Goal: Check status: Check status

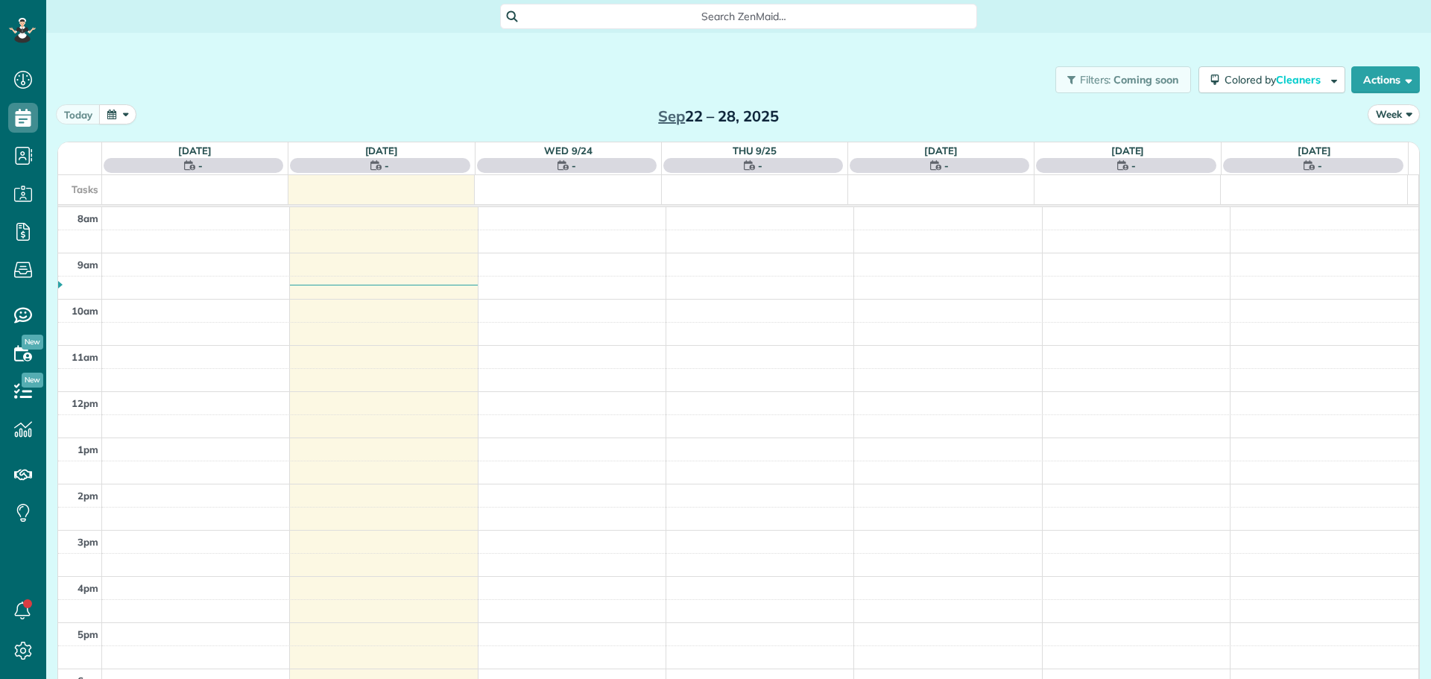
scroll to position [7, 7]
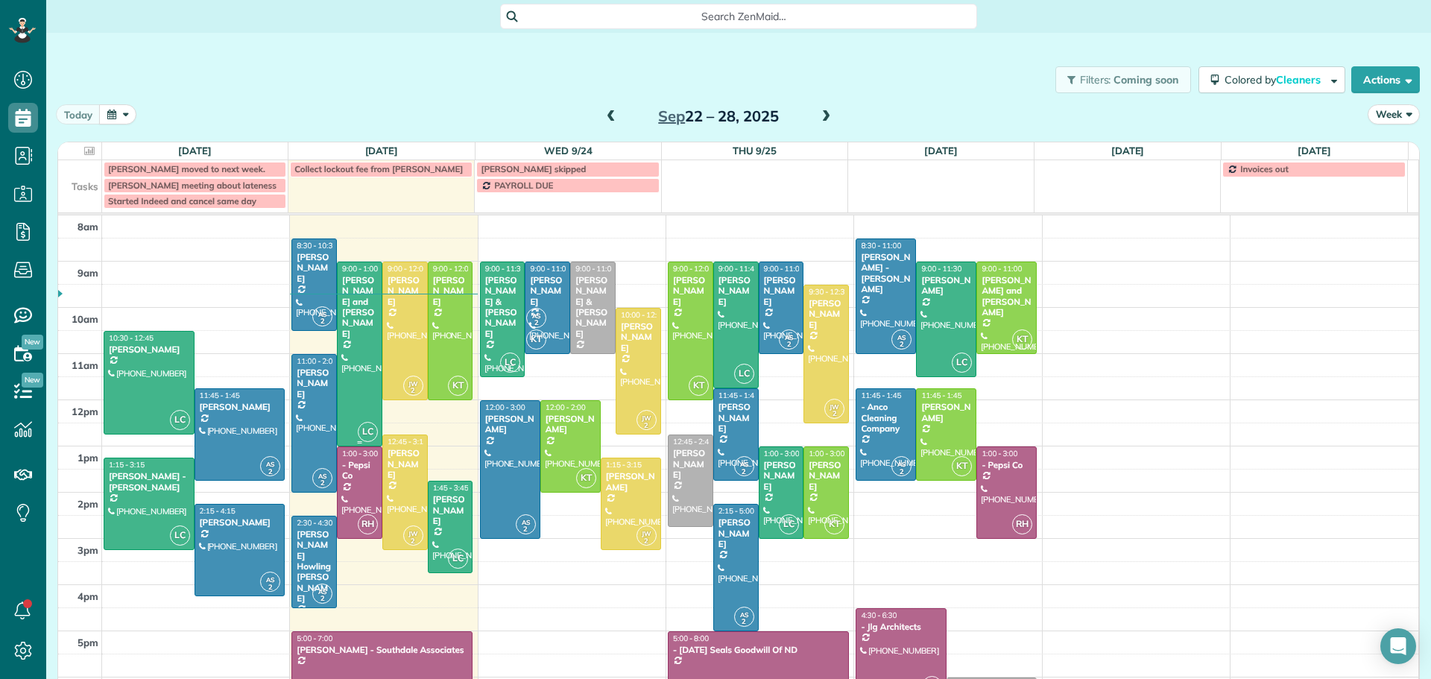
click at [355, 277] on div "[PERSON_NAME] and [PERSON_NAME]" at bounding box center [359, 307] width 37 height 64
click at [440, 297] on div at bounding box center [451, 330] width 44 height 137
click at [407, 297] on div at bounding box center [405, 330] width 44 height 137
click at [406, 297] on div at bounding box center [405, 330] width 44 height 137
click at [404, 215] on div "AS 2 8:30 - 10:30 Joya Ganguly (248) 797-3911 202 East Greenfield Lane #313 Bis…" at bounding box center [383, 215] width 187 height 0
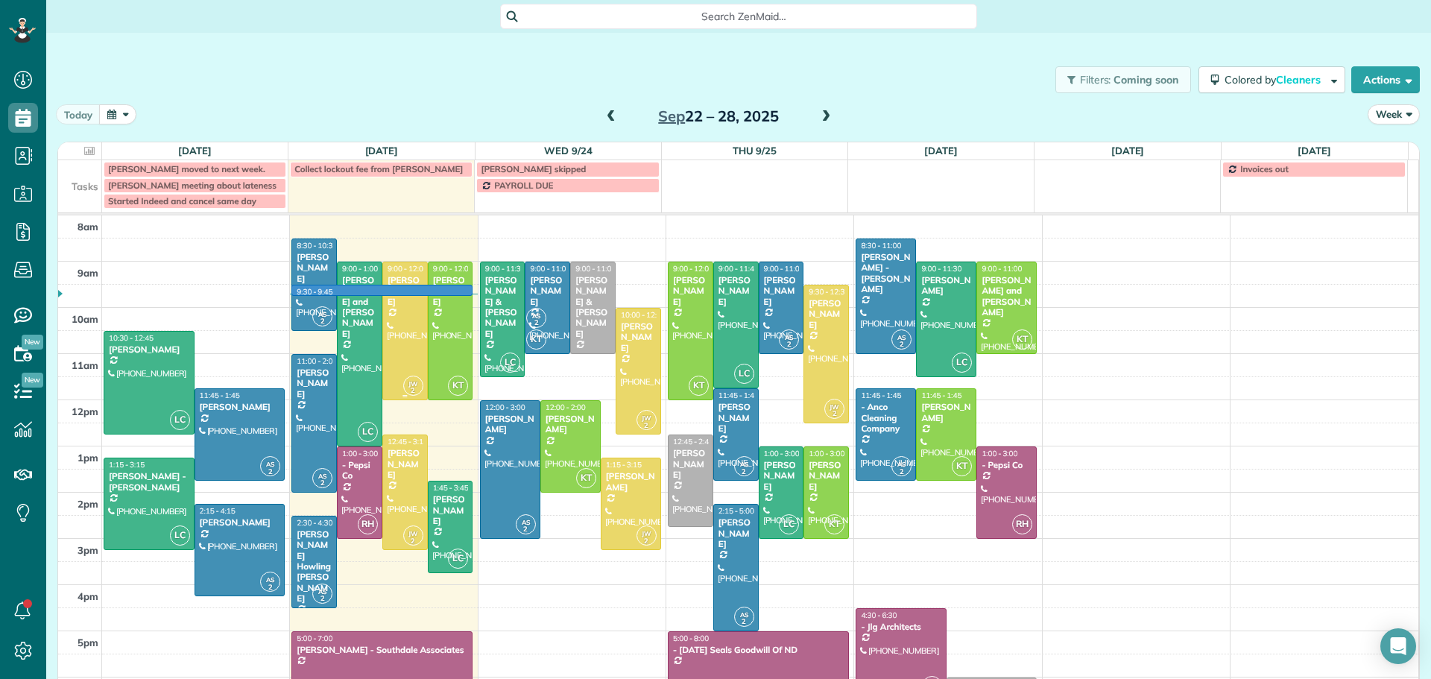
click at [408, 317] on div at bounding box center [405, 330] width 44 height 137
click at [400, 309] on div at bounding box center [405, 330] width 44 height 137
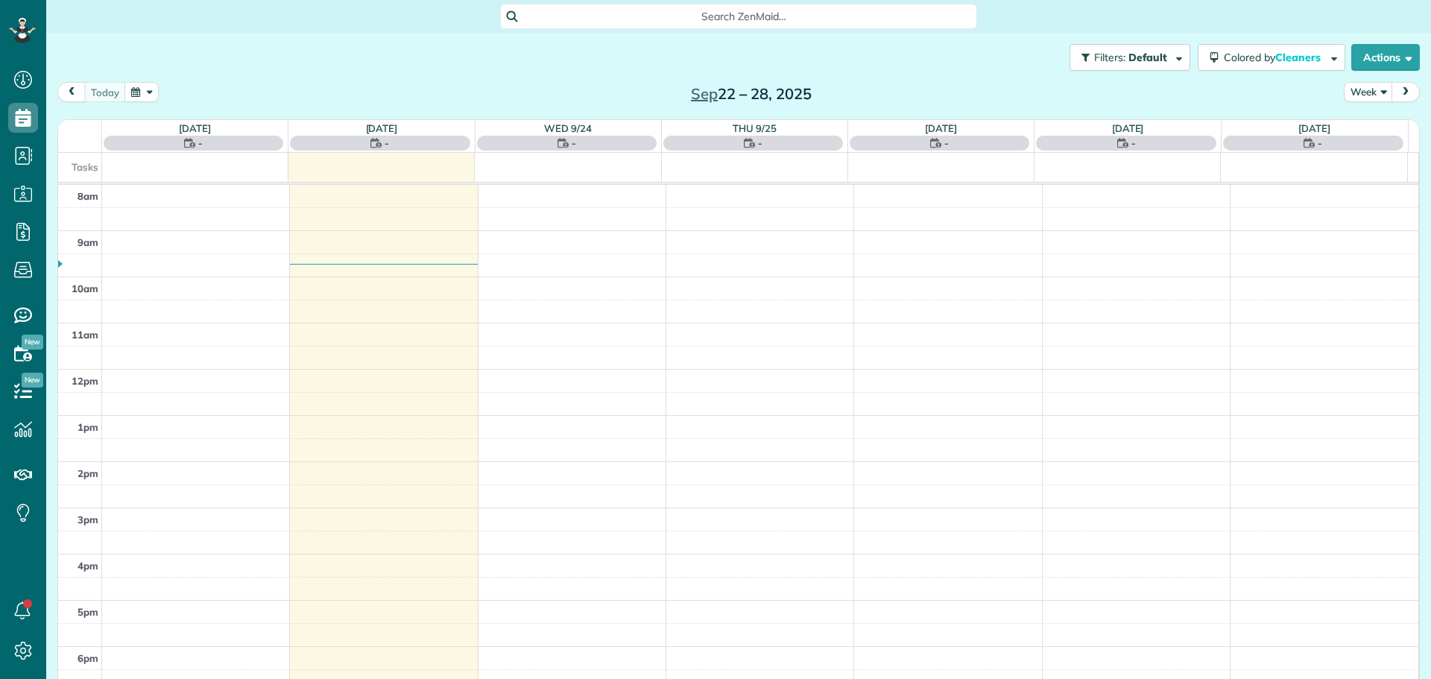
scroll to position [7, 7]
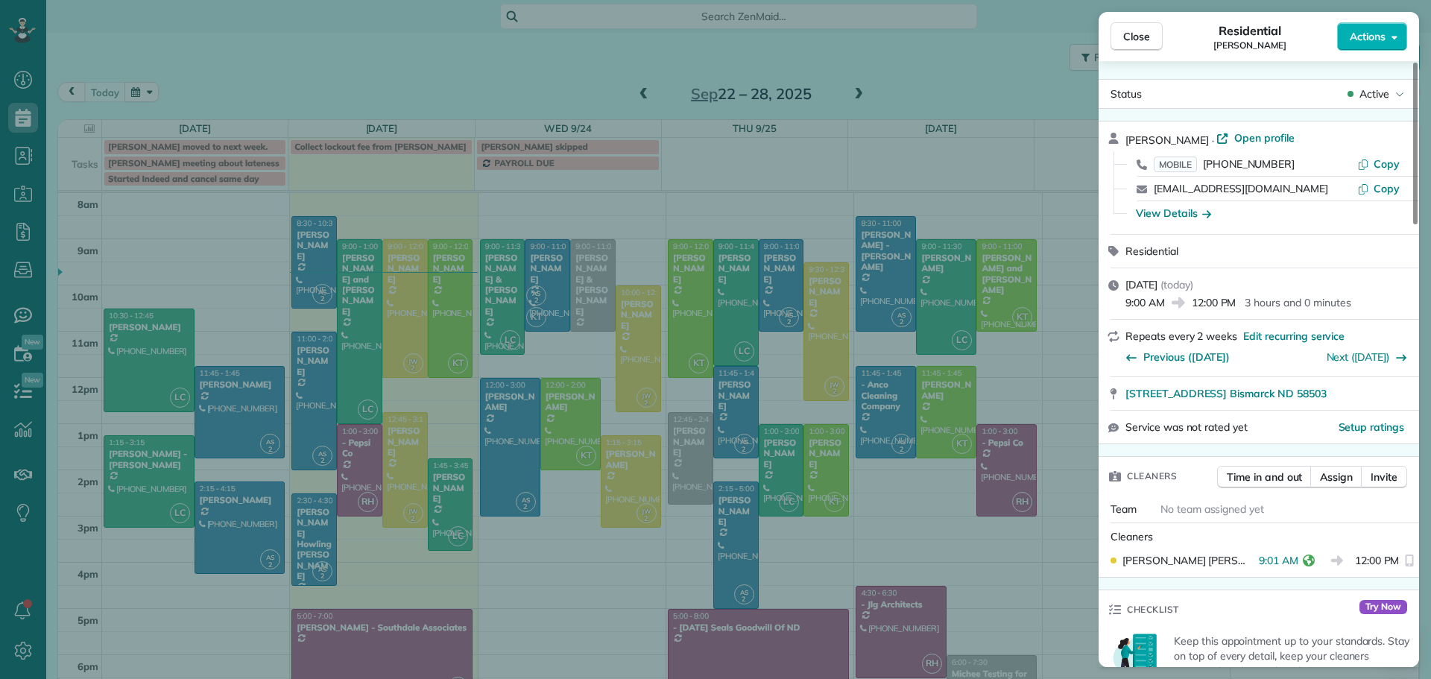
drag, startPoint x: 1136, startPoint y: 37, endPoint x: 899, endPoint y: 107, distance: 246.6
click at [1136, 37] on span "Close" at bounding box center [1136, 36] width 27 height 15
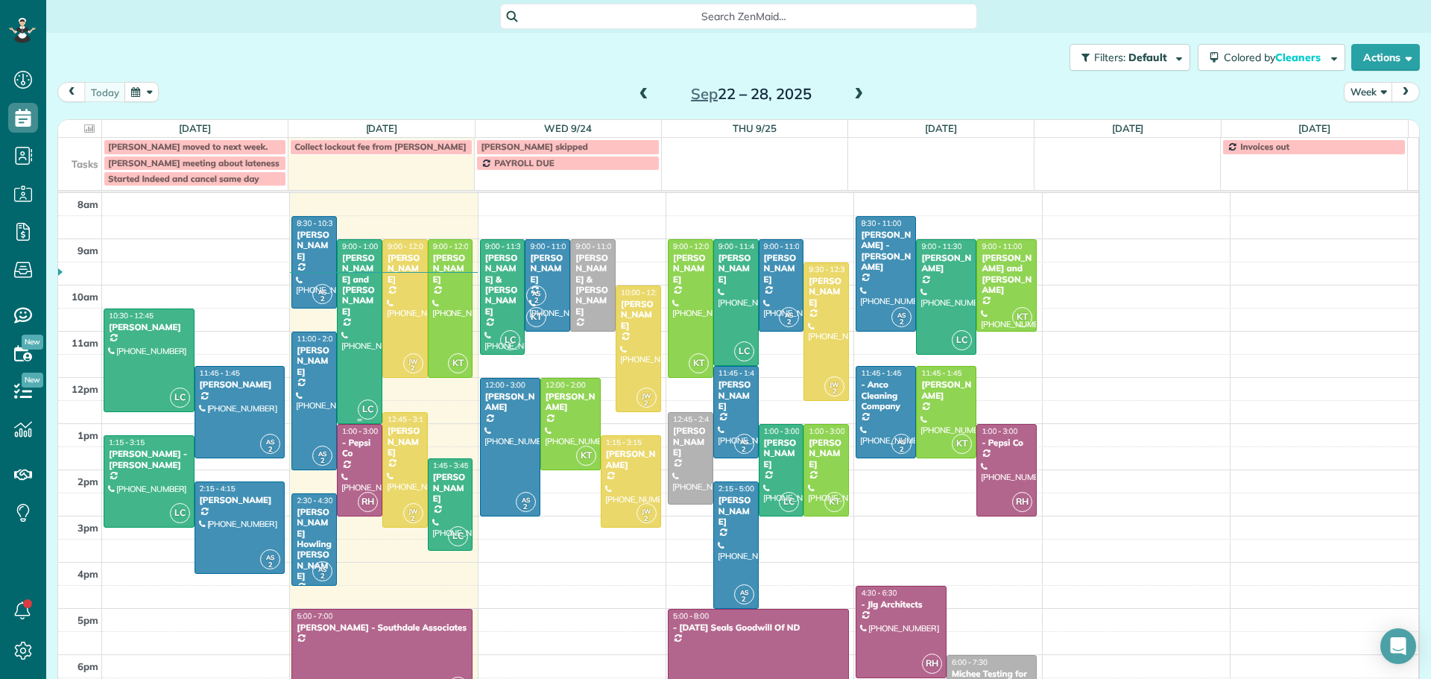
click at [350, 278] on div "[PERSON_NAME] and [PERSON_NAME]" at bounding box center [359, 285] width 37 height 64
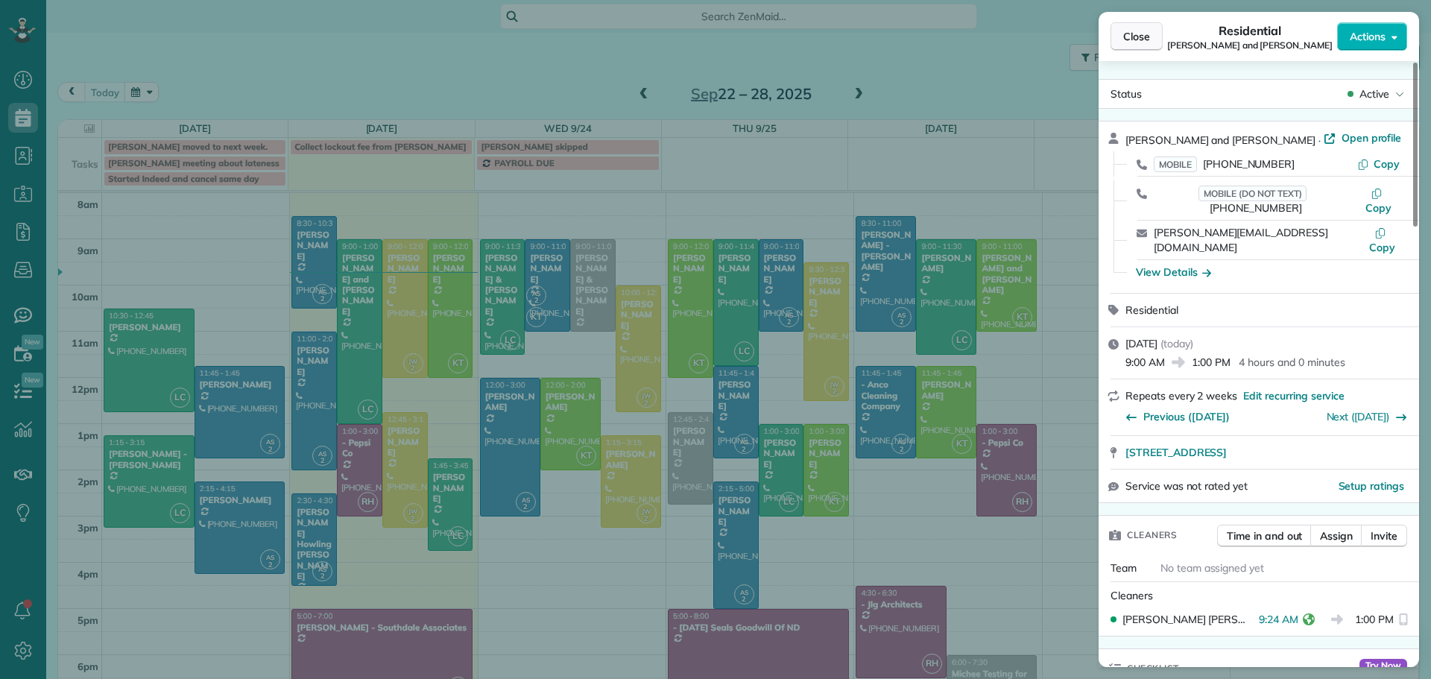
click at [1136, 28] on button "Close" at bounding box center [1136, 36] width 52 height 28
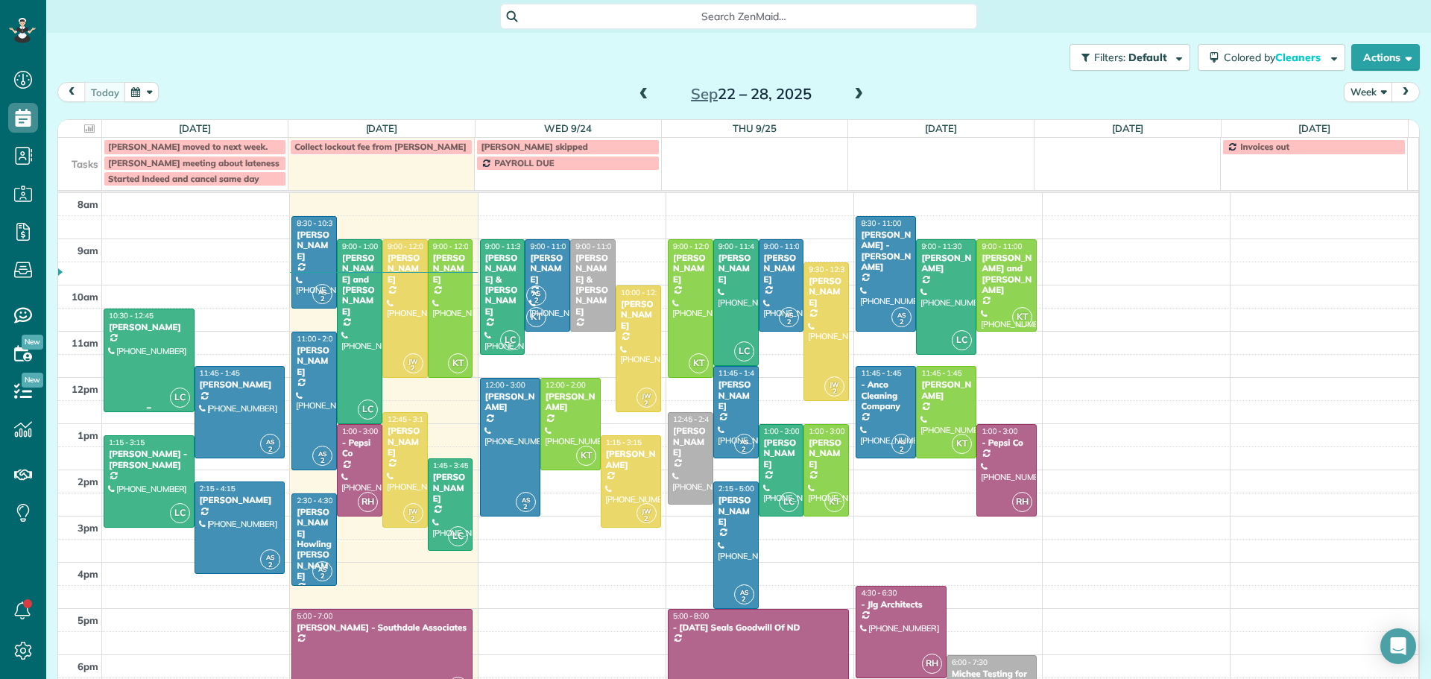
click at [154, 347] on div at bounding box center [148, 360] width 89 height 103
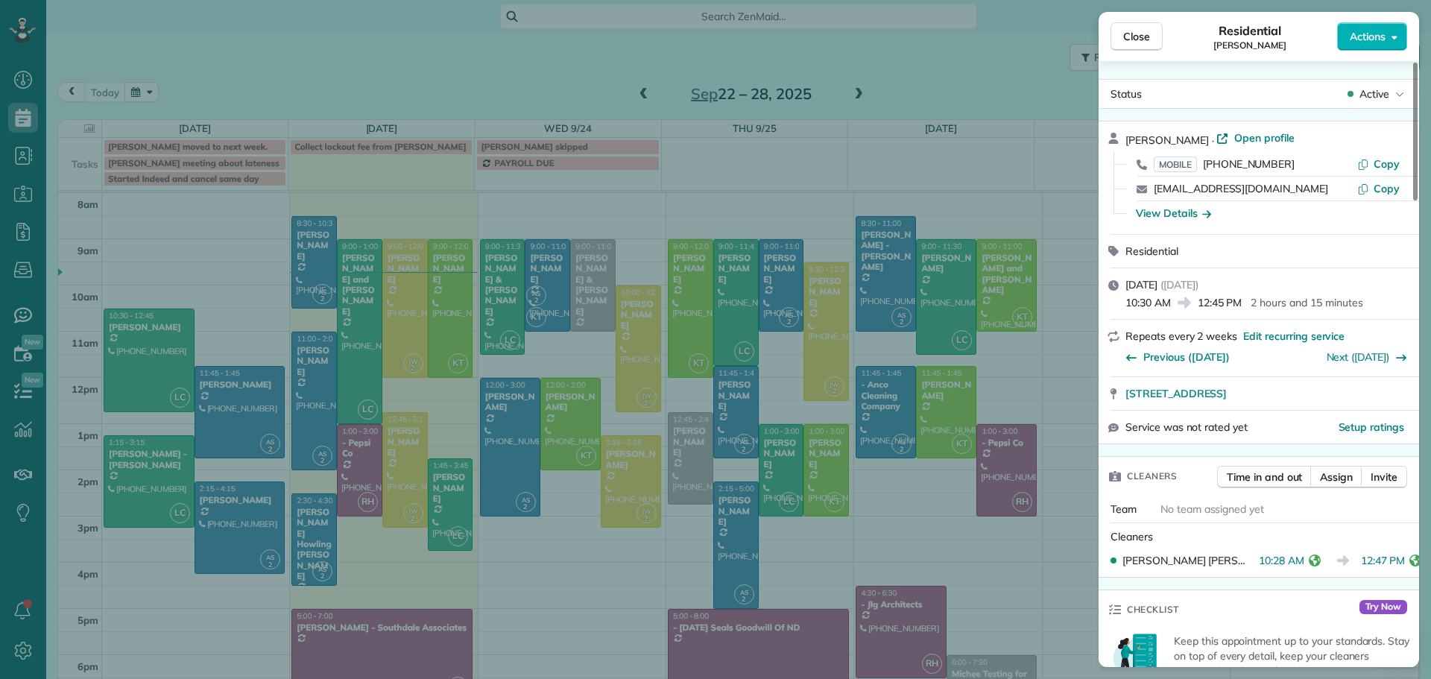
click at [129, 484] on div "Close Residential [PERSON_NAME] Actions Status Active [PERSON_NAME] · Open prof…" at bounding box center [715, 339] width 1431 height 679
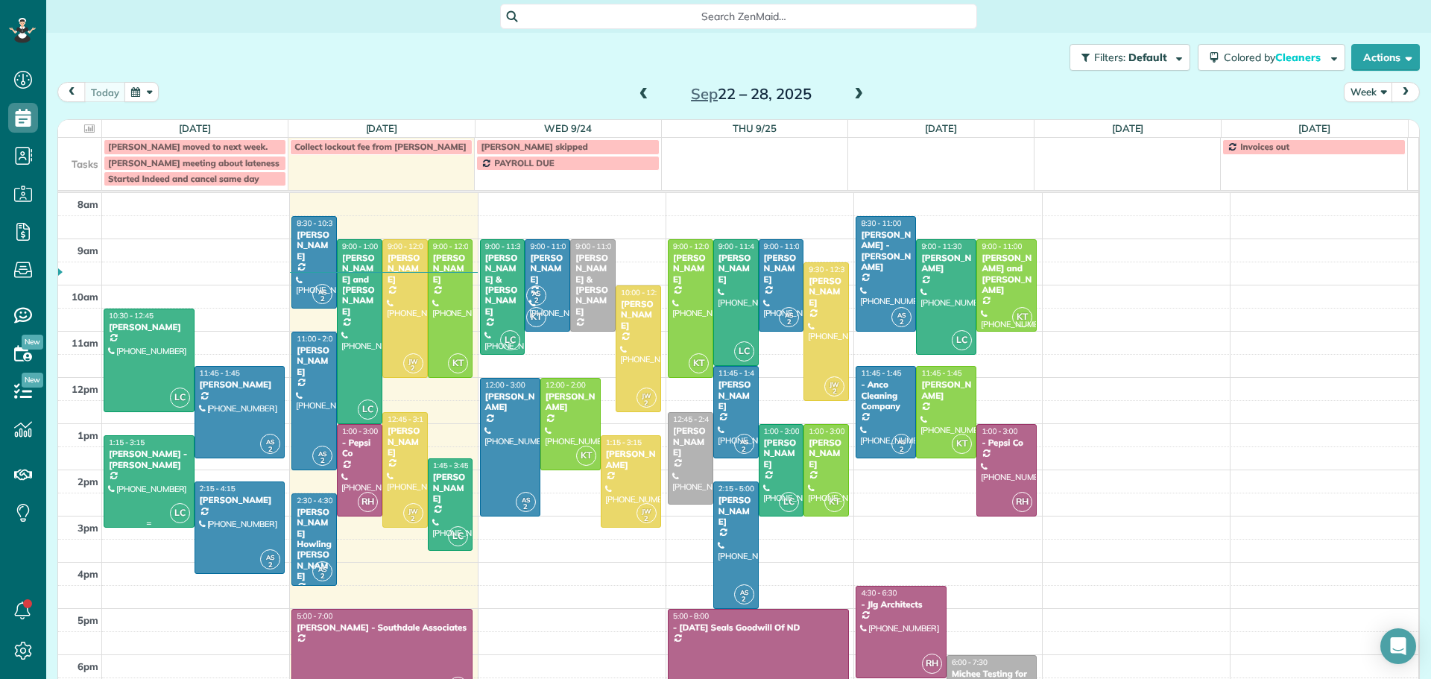
click at [150, 462] on div "[PERSON_NAME] - [PERSON_NAME]" at bounding box center [149, 460] width 82 height 22
